Goal: Task Accomplishment & Management: Complete application form

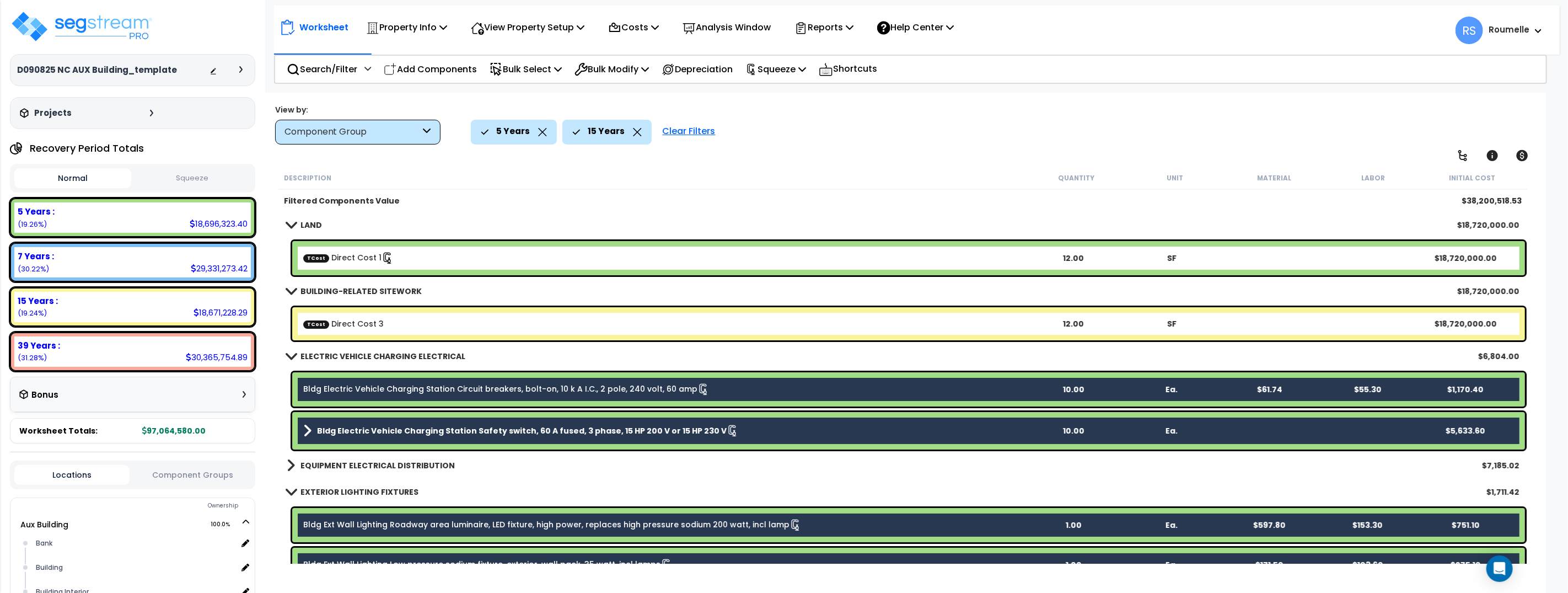
scroll to position [157, 0]
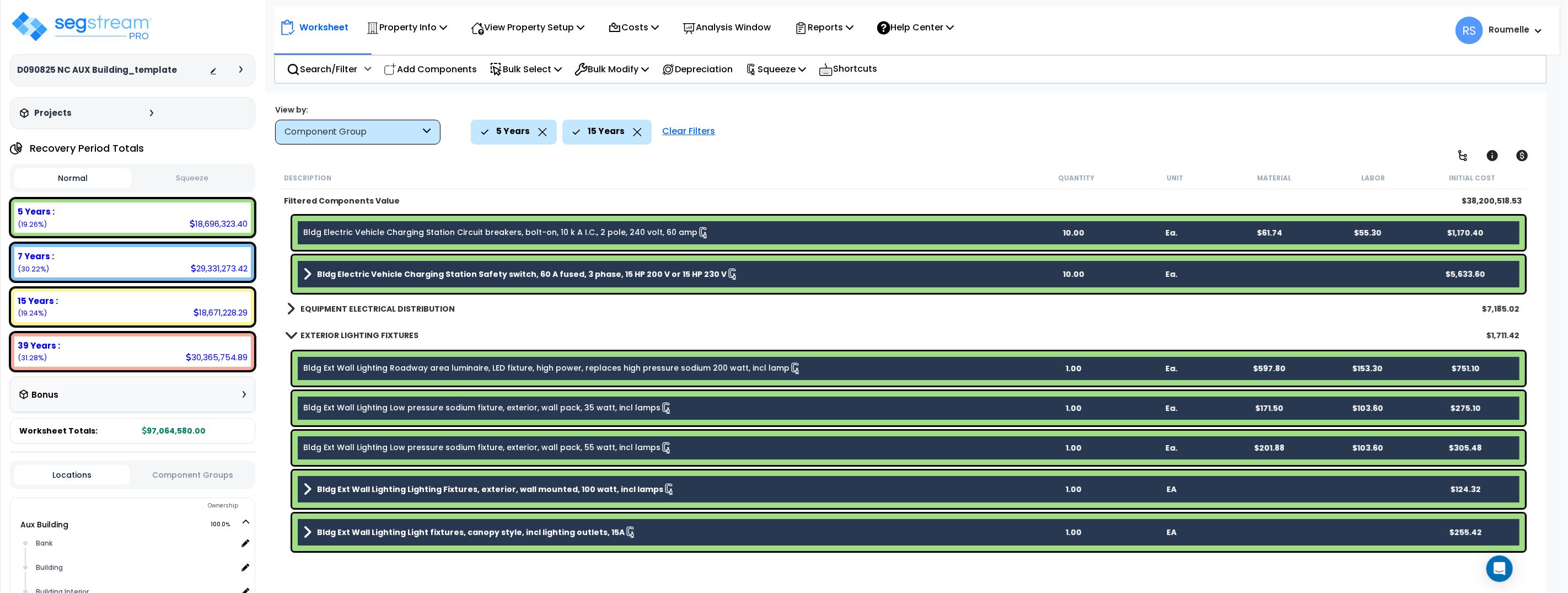
click at [870, 171] on div "Description Quantity Unit Material Labor Initial Cost" at bounding box center [902, 178] width 1249 height 23
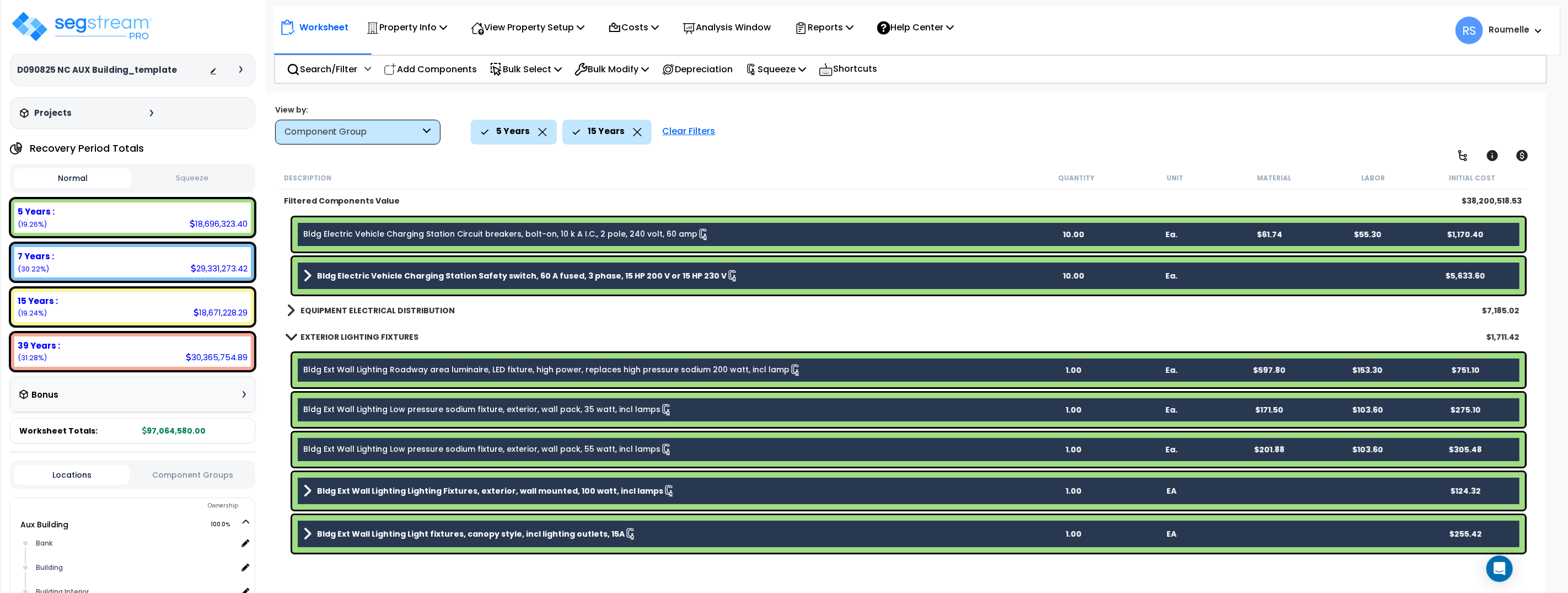
click at [911, 170] on div "Description Quantity Unit Material Labor Initial Cost" at bounding box center [902, 178] width 1249 height 23
click at [242, 70] on icon at bounding box center [241, 69] width 3 height 7
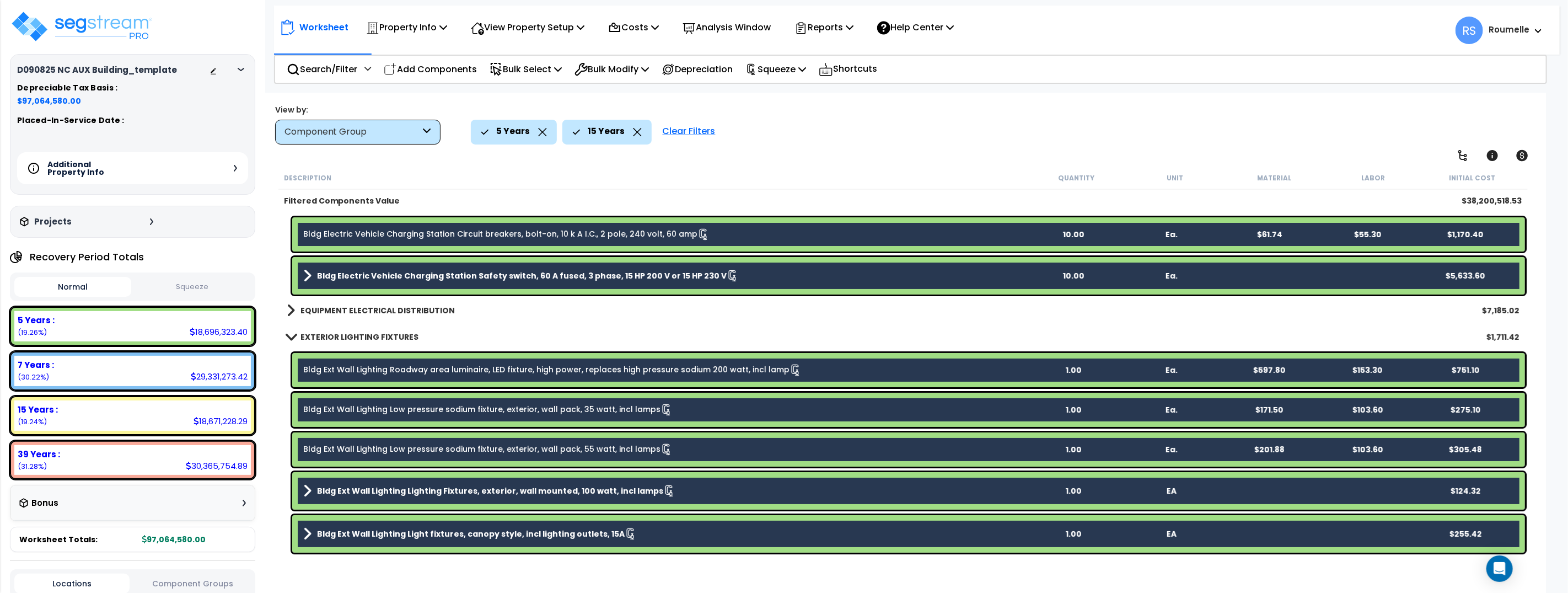
click at [234, 166] on icon at bounding box center [236, 168] width 3 height 7
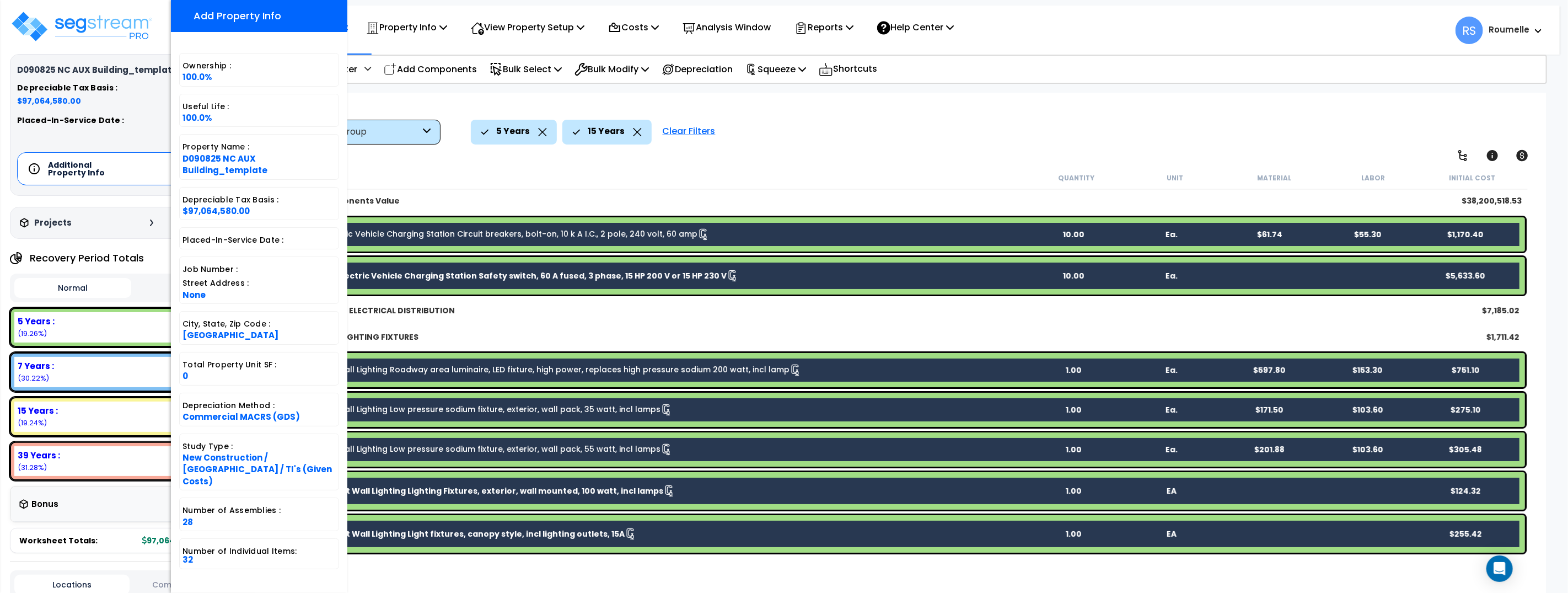
scroll to position [36, 0]
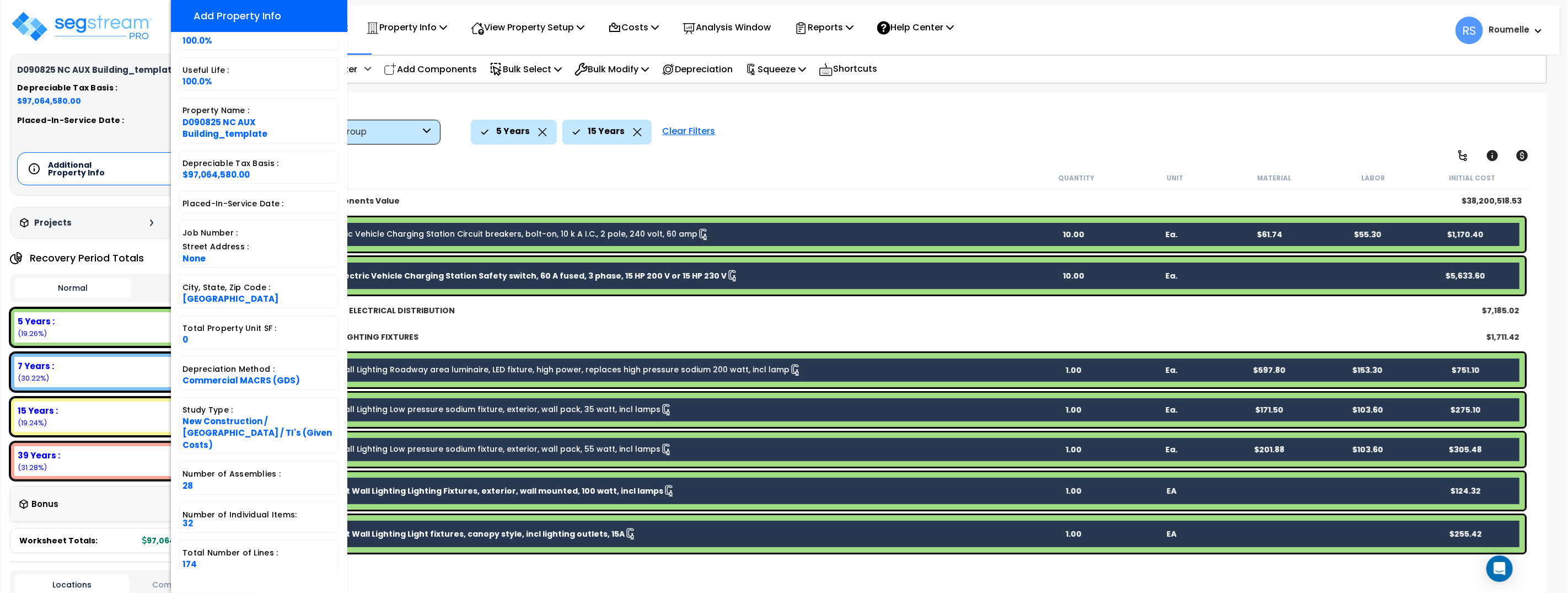
drag, startPoint x: 870, startPoint y: 183, endPoint x: 724, endPoint y: 100, distance: 167.9
click at [870, 182] on div "Description Quantity Unit Material Labor Initial Cost" at bounding box center [902, 178] width 1249 height 23
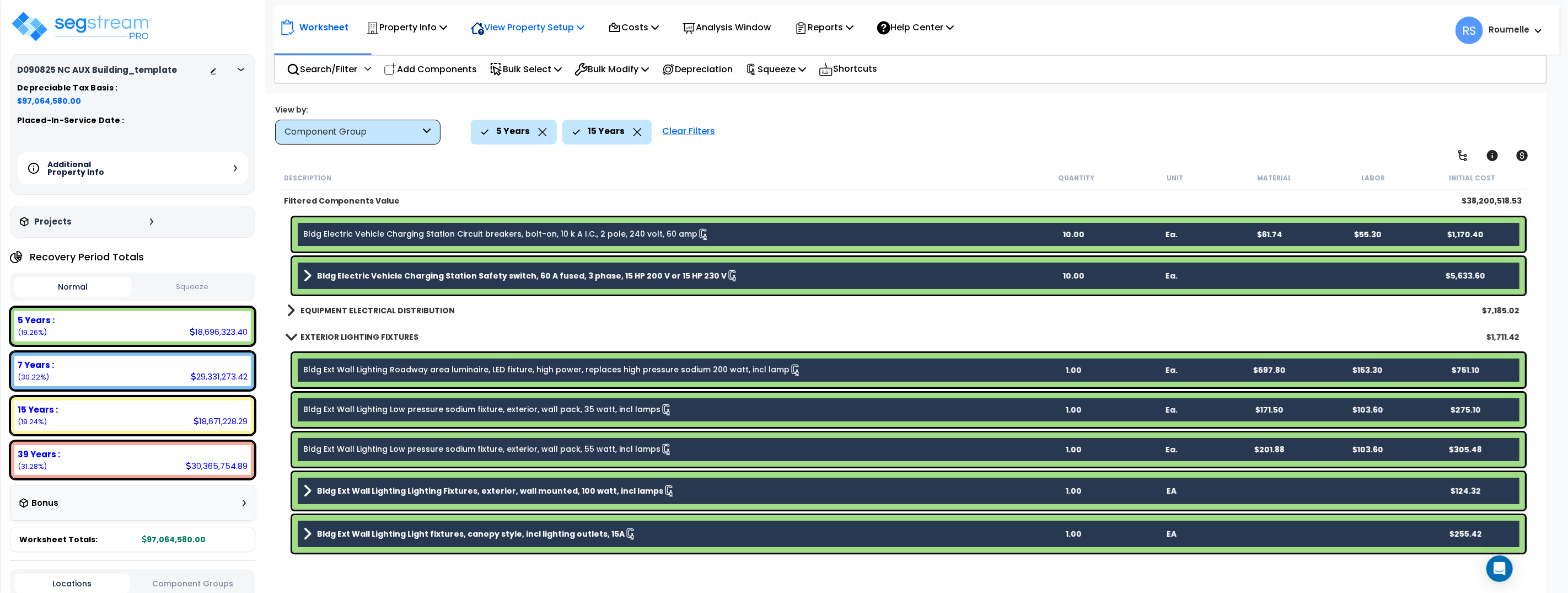
click at [550, 35] on p "View Property Setup" at bounding box center [527, 27] width 113 height 15
click at [529, 55] on link "Building Setup" at bounding box center [520, 52] width 109 height 22
click at [560, 21] on p "View Property Setup" at bounding box center [527, 27] width 113 height 15
click at [528, 76] on link "View Questionnaire" at bounding box center [520, 75] width 109 height 22
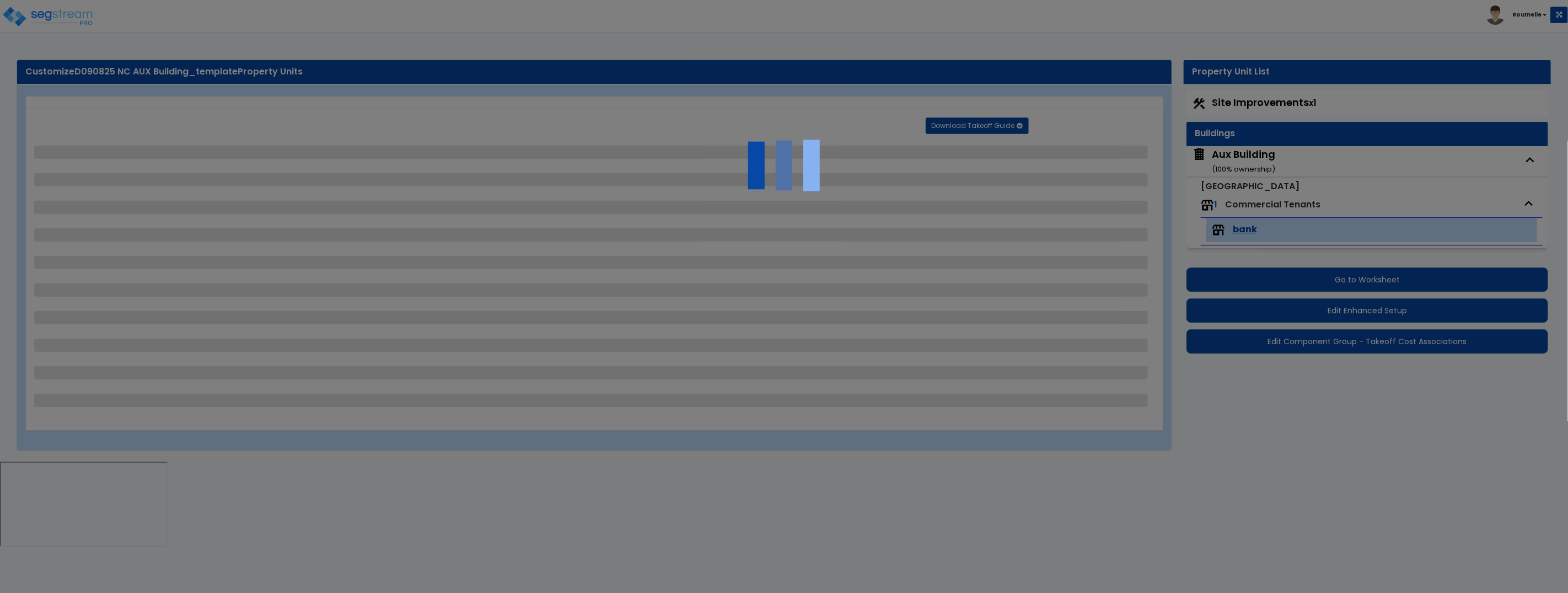
select select "1"
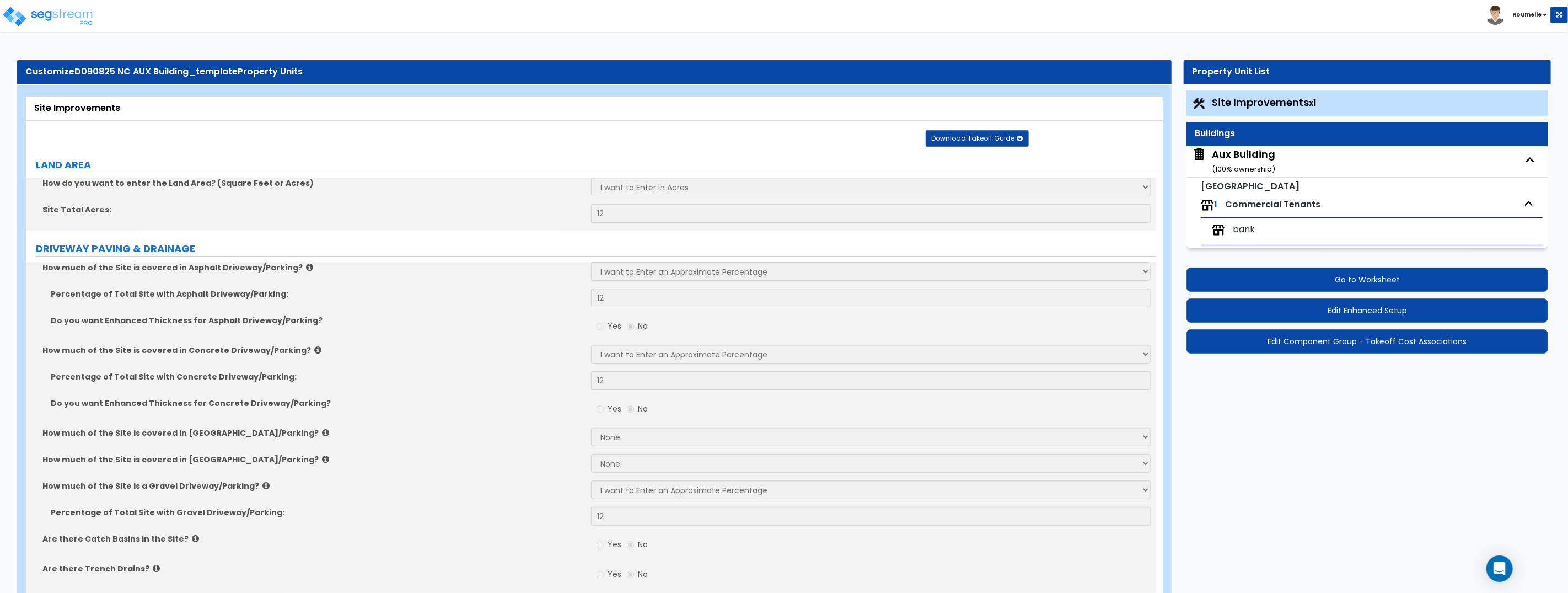
drag, startPoint x: 1367, startPoint y: 432, endPoint x: 1369, endPoint y: 423, distance: 9.2
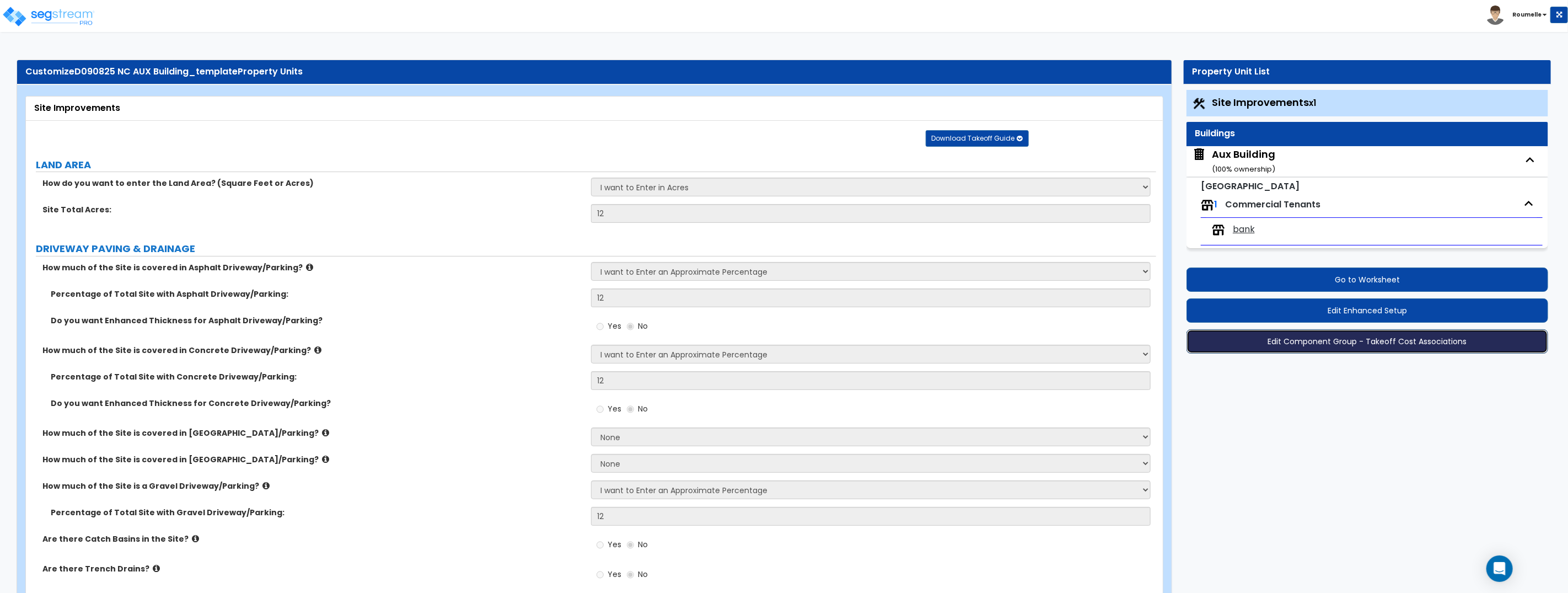
click at [1354, 340] on button "Edit Component Group - Takeoff Cost Associations" at bounding box center [1367, 341] width 362 height 24
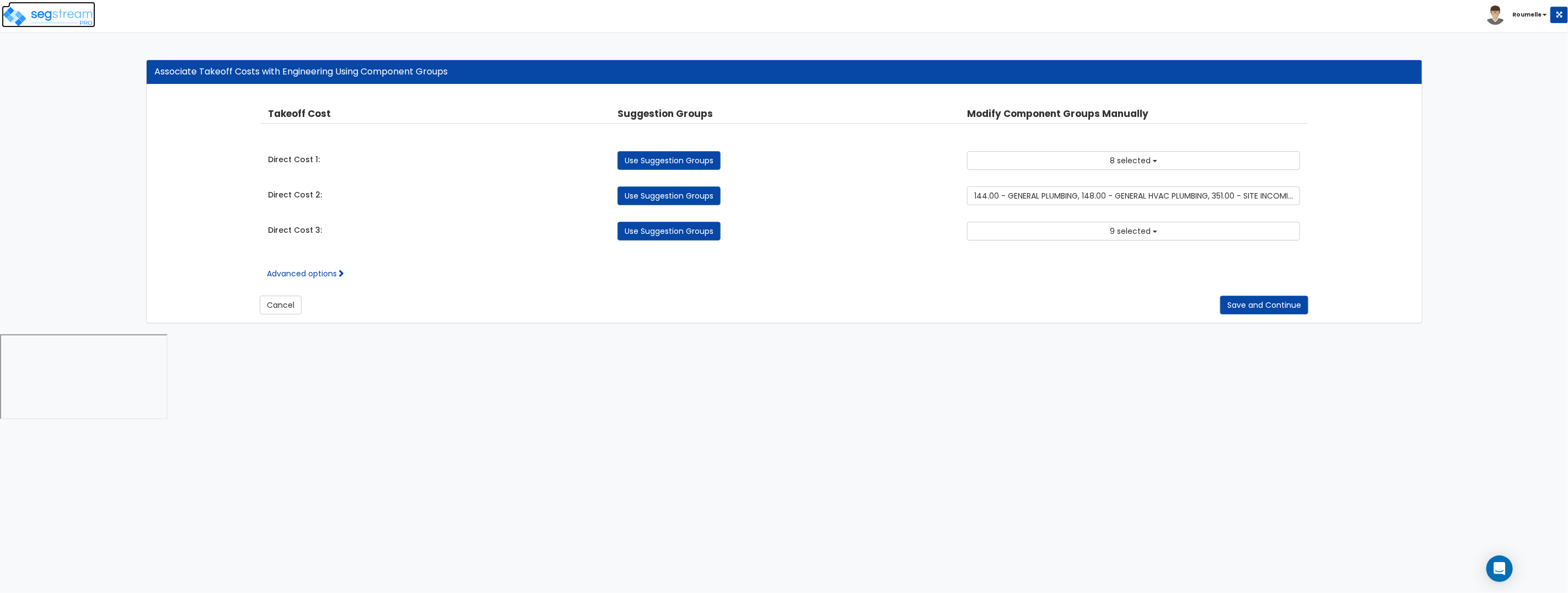
click at [91, 13] on img at bounding box center [48, 16] width 93 height 22
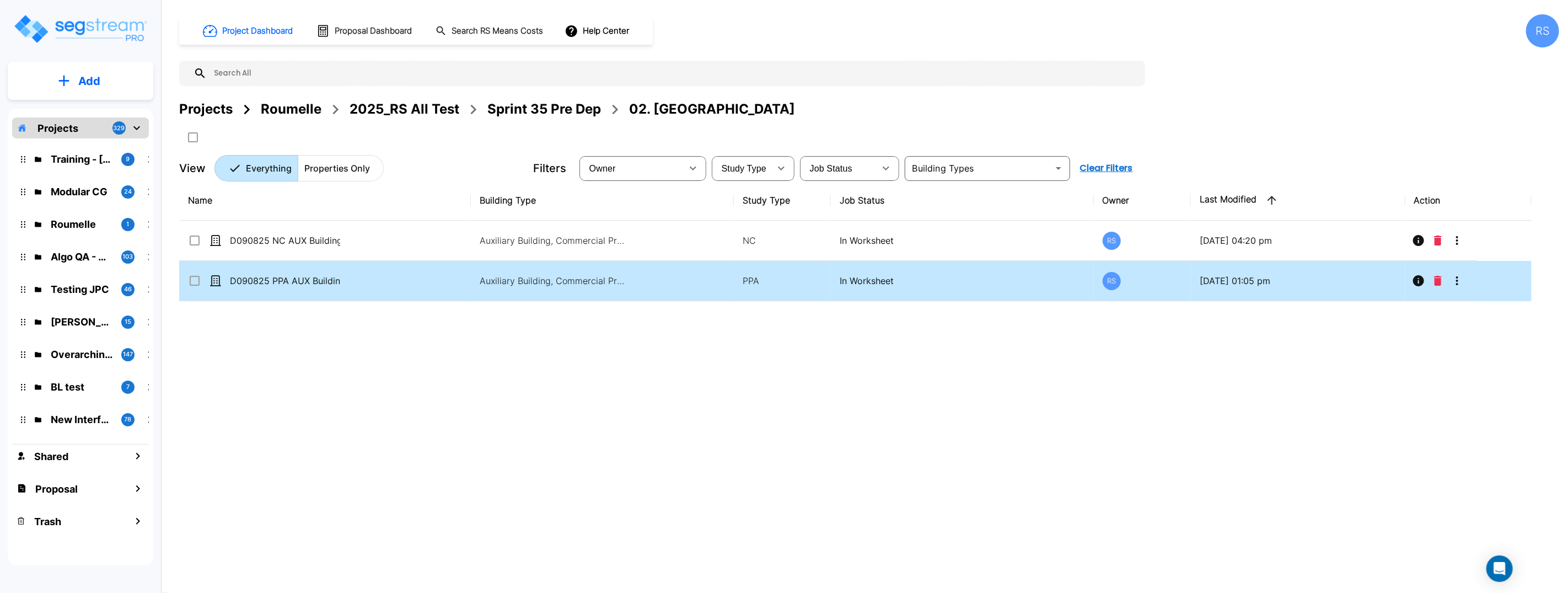
click at [1025, 465] on div "Name Building Type Study Type Job Status Owner Last Modified Action D090825 NC …" at bounding box center [855, 364] width 1352 height 368
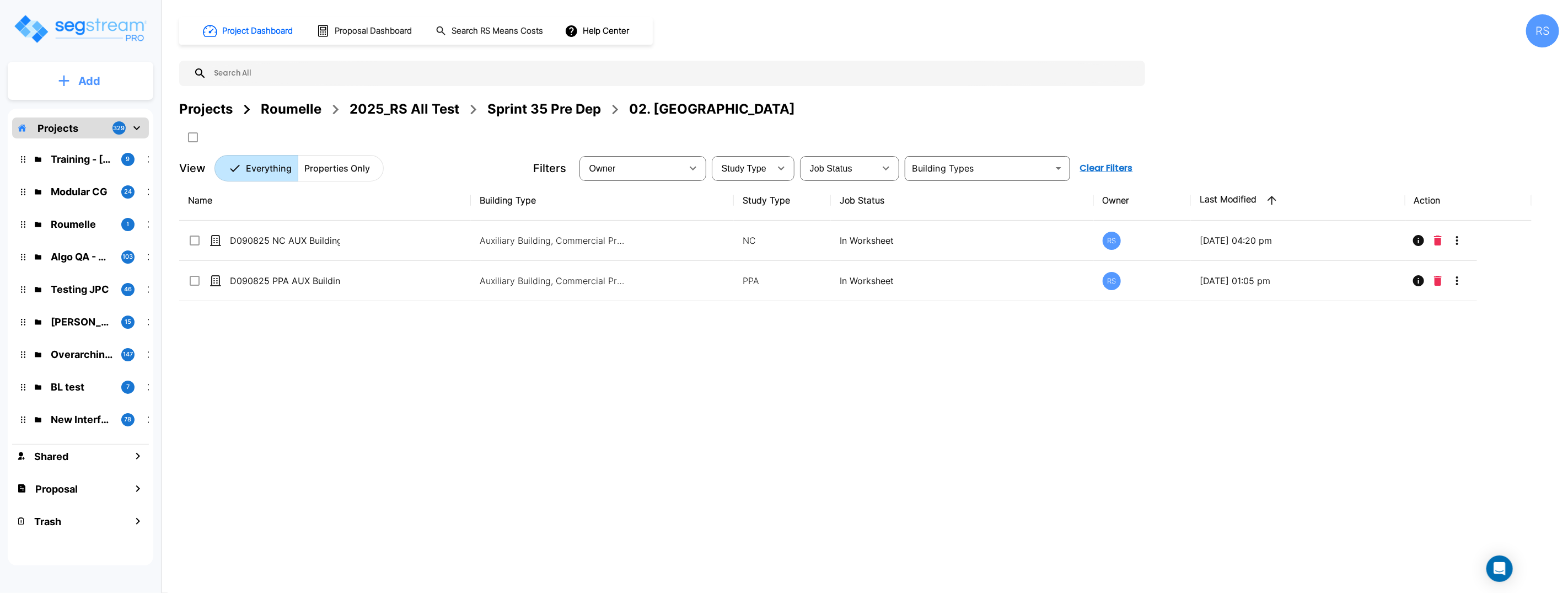
click at [80, 80] on p "Add" at bounding box center [89, 81] width 22 height 17
click at [105, 146] on p "Add Property" at bounding box center [87, 142] width 56 height 13
